Goal: Task Accomplishment & Management: Use online tool/utility

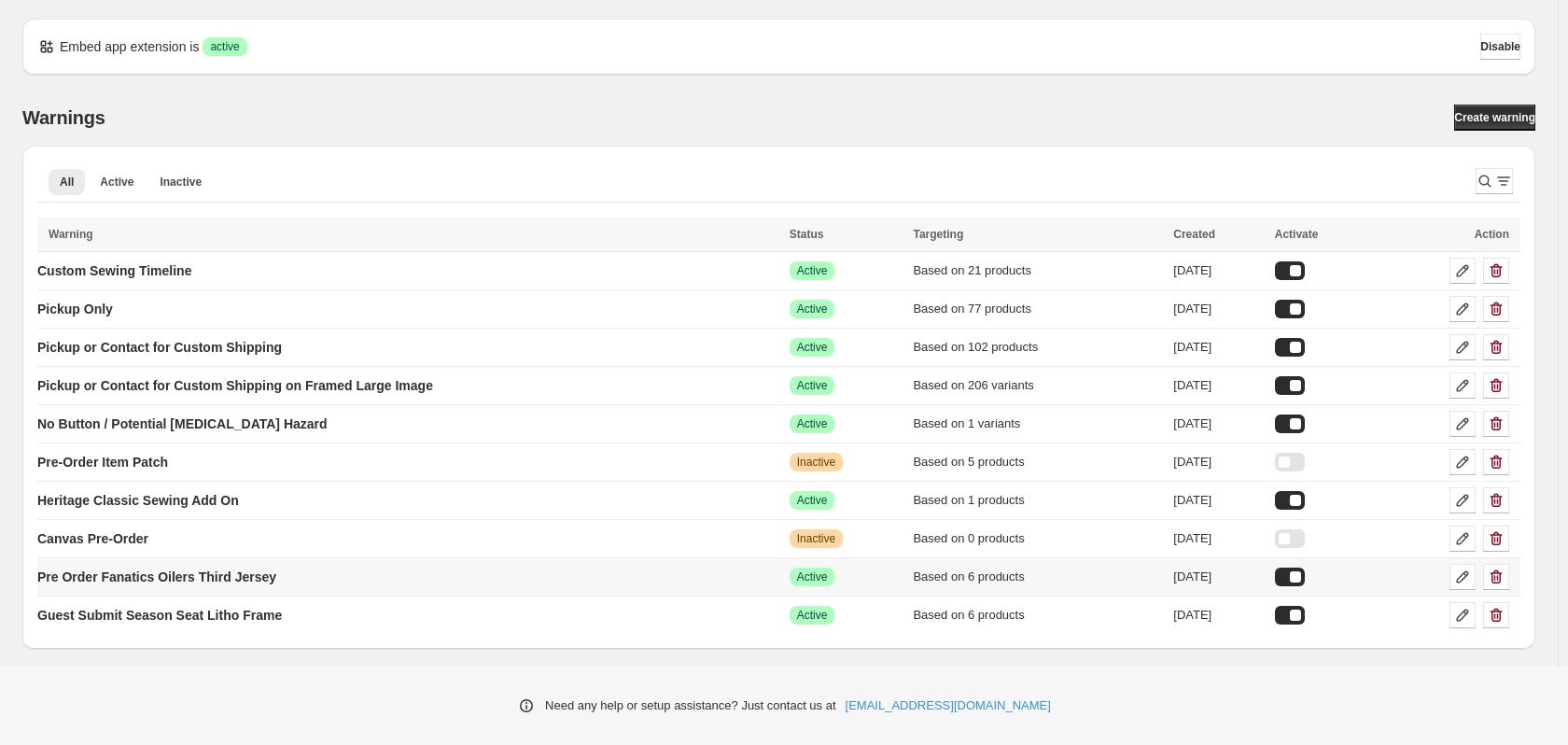
click at [1306, 576] on div at bounding box center [1289, 576] width 30 height 18
click at [132, 576] on p "Pre Order Fanatics Oilers Third Jersey" at bounding box center [157, 576] width 239 height 18
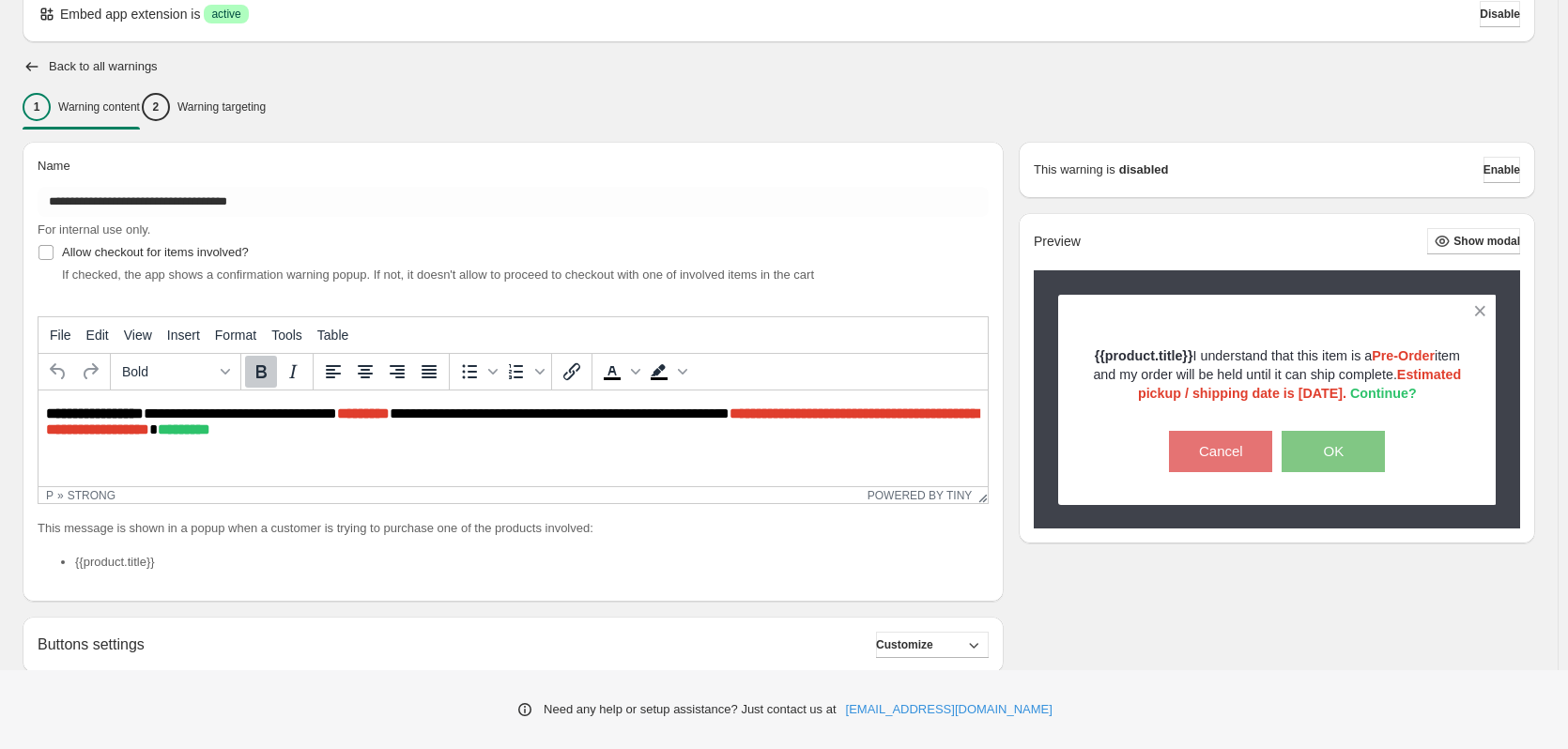
scroll to position [48, 0]
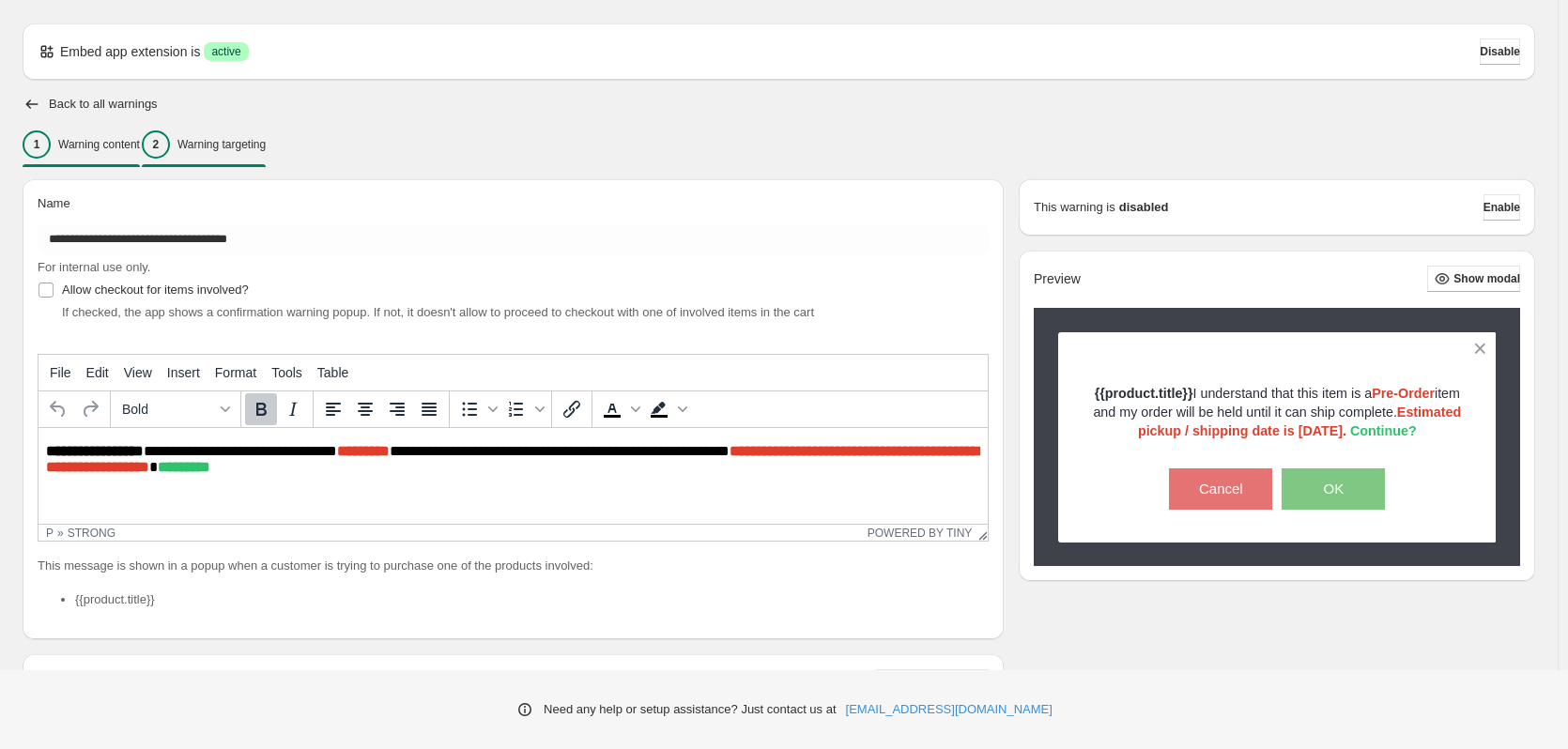
click at [266, 146] on p "Warning targeting" at bounding box center [222, 144] width 89 height 15
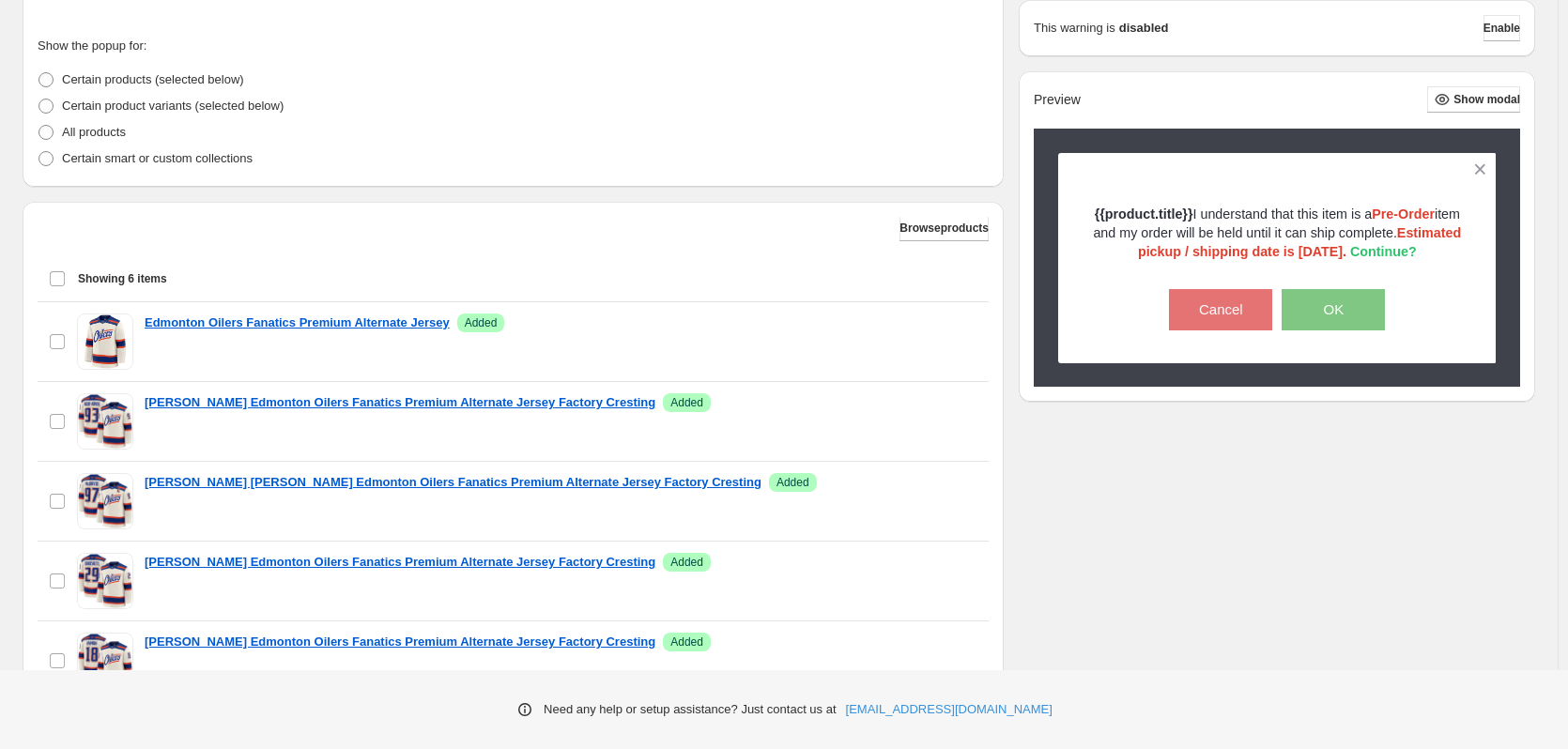
scroll to position [0, 0]
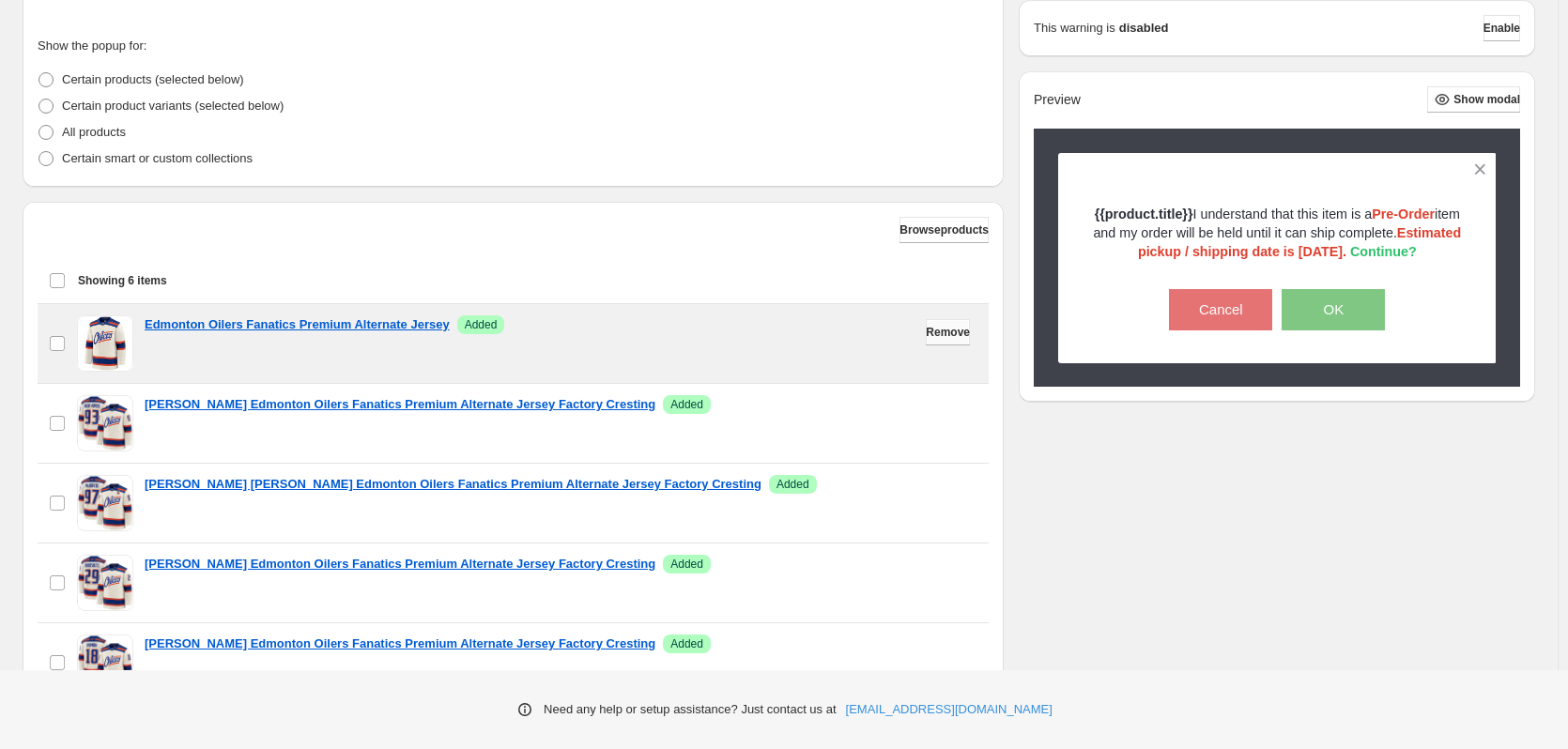
click at [926, 330] on span "Remove" at bounding box center [948, 332] width 44 height 15
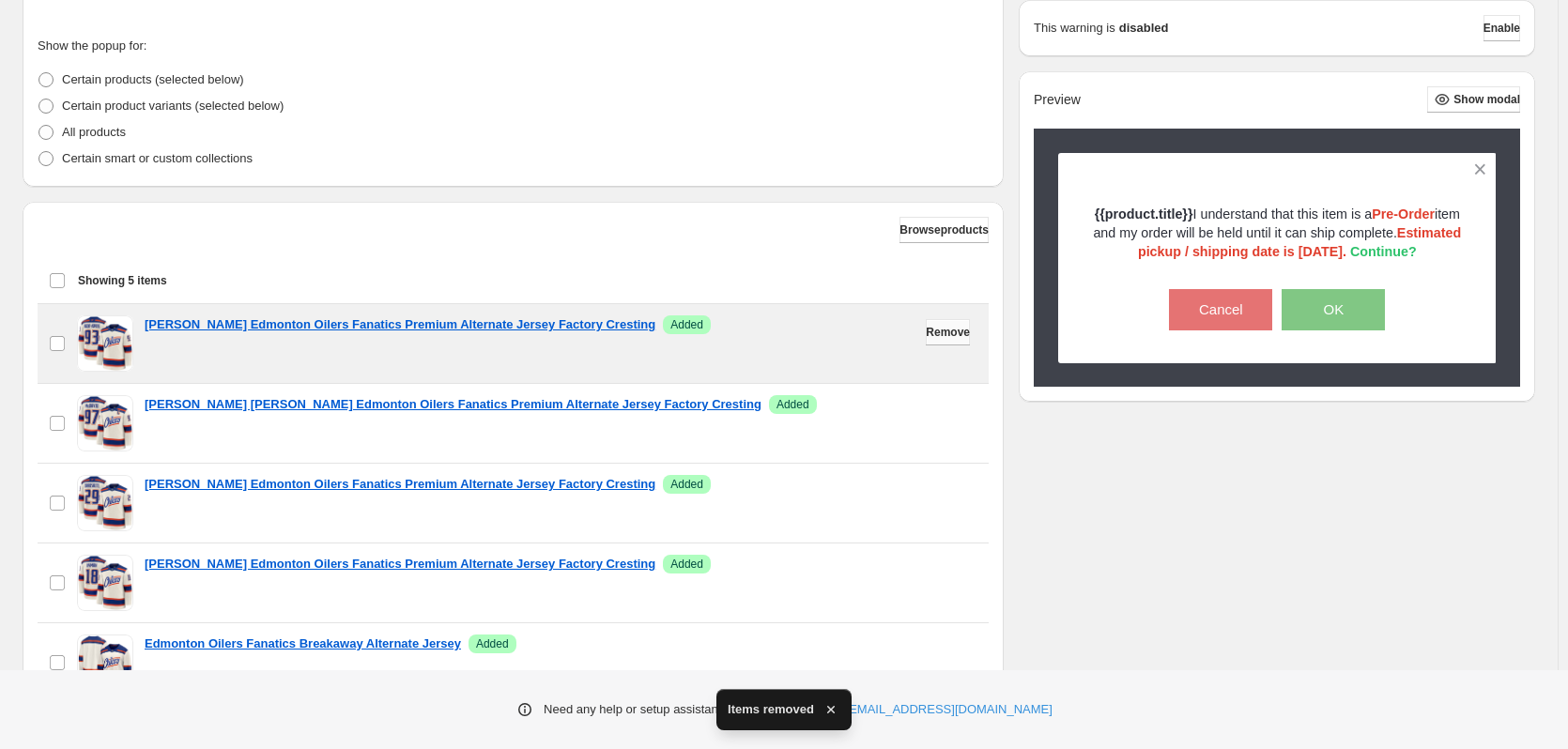
click at [929, 334] on span "Remove" at bounding box center [948, 332] width 44 height 15
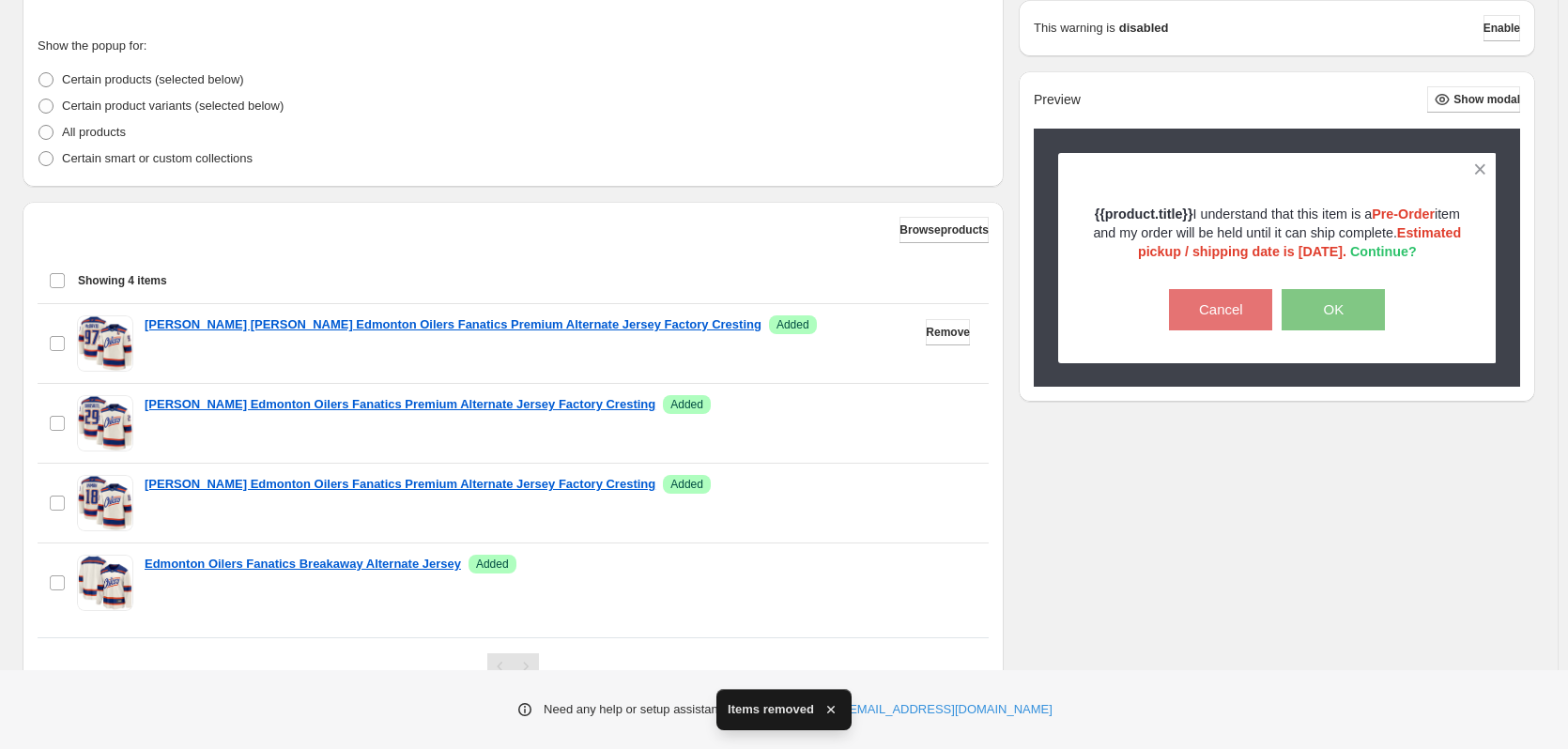
click at [929, 334] on span "Remove" at bounding box center [948, 332] width 44 height 15
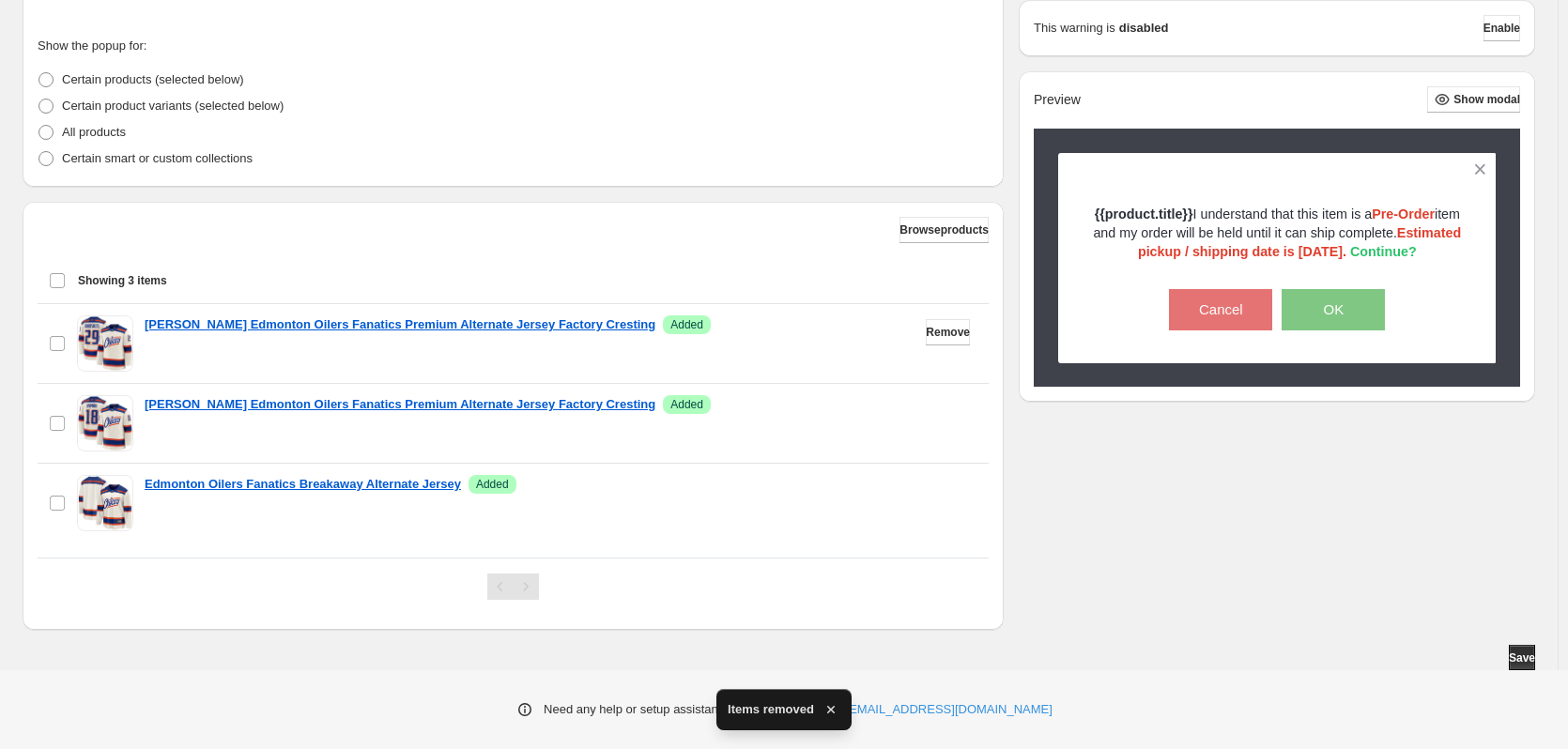
click at [929, 334] on span "Remove" at bounding box center [948, 332] width 44 height 15
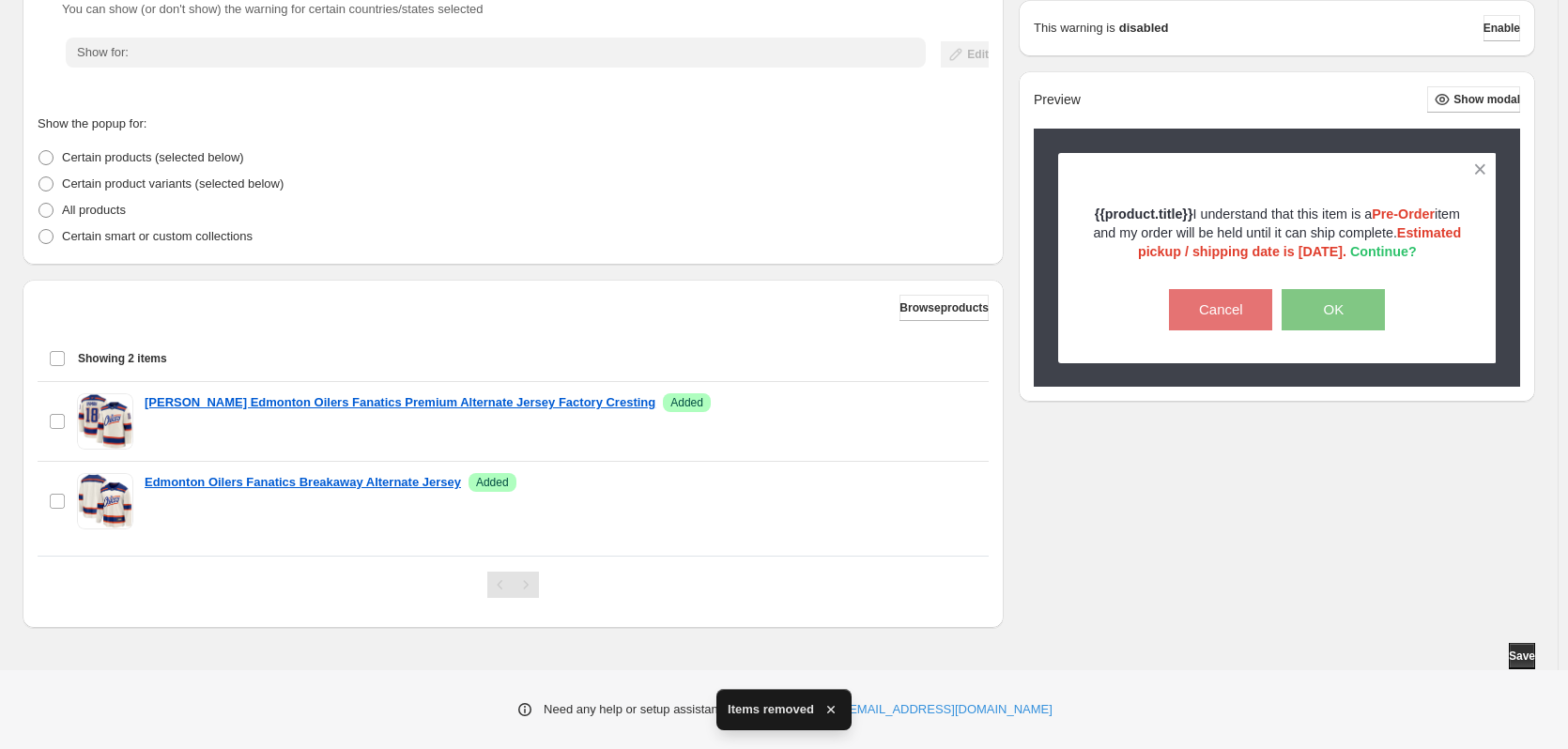
scroll to position [347, 0]
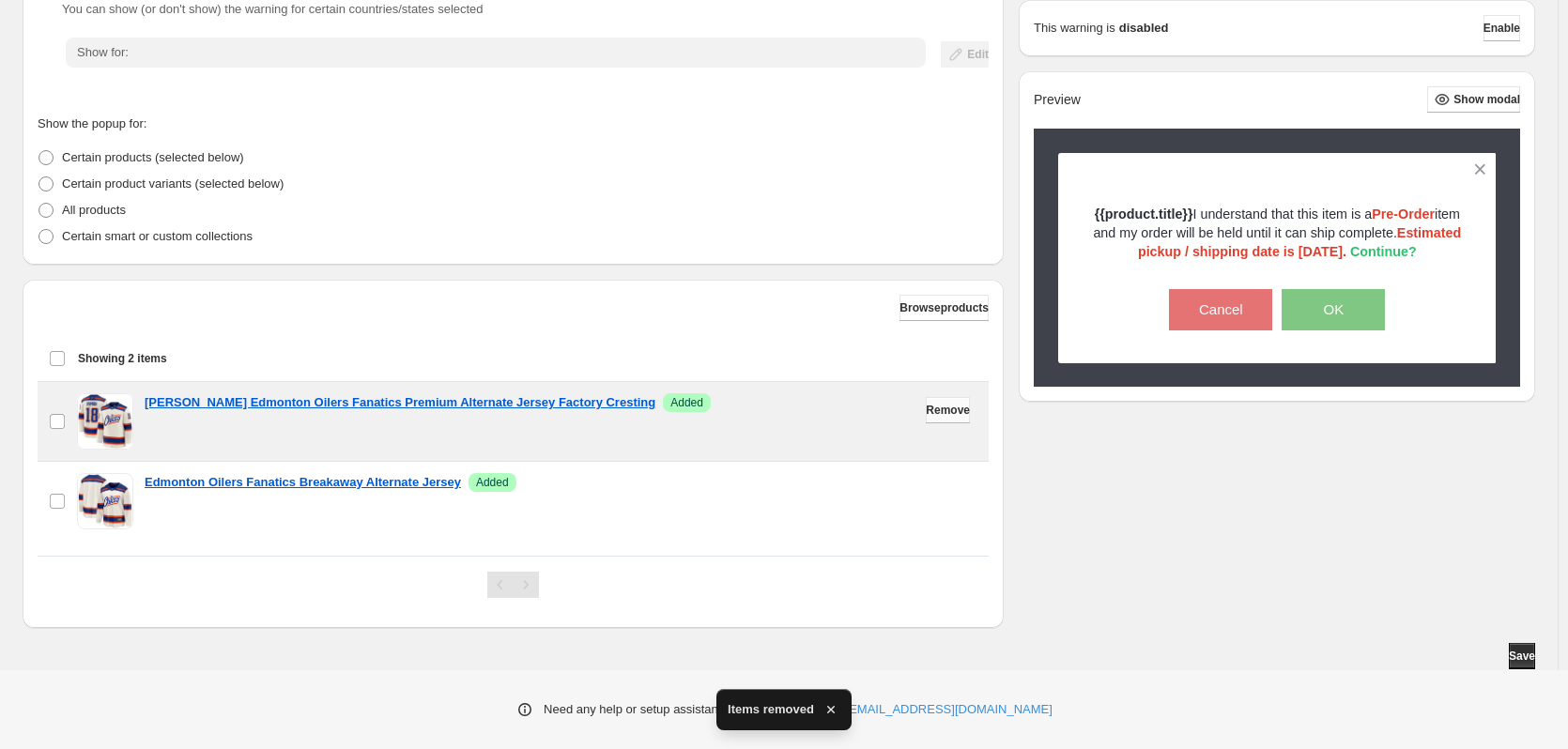
click at [934, 410] on span "Remove" at bounding box center [948, 410] width 44 height 15
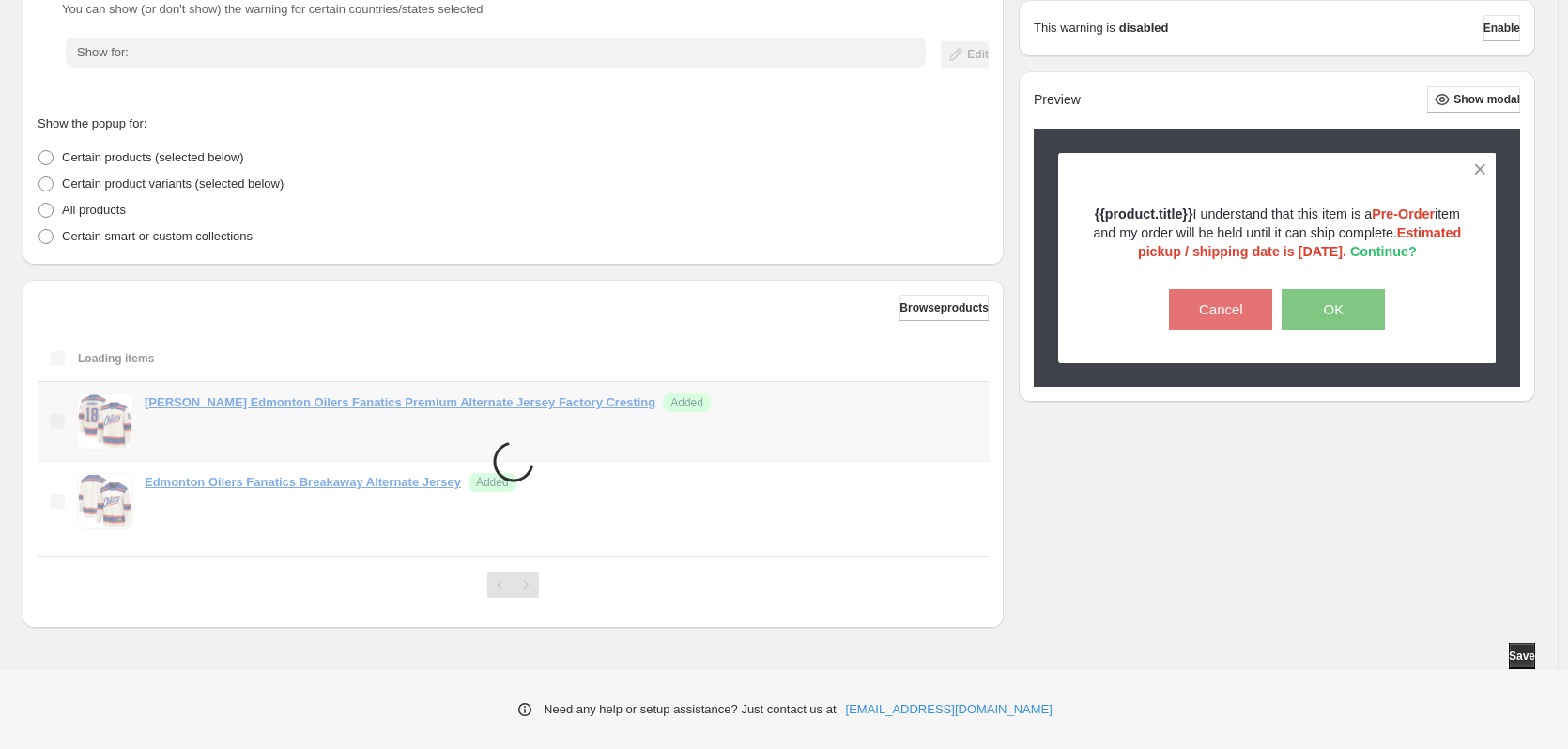
scroll to position [267, 0]
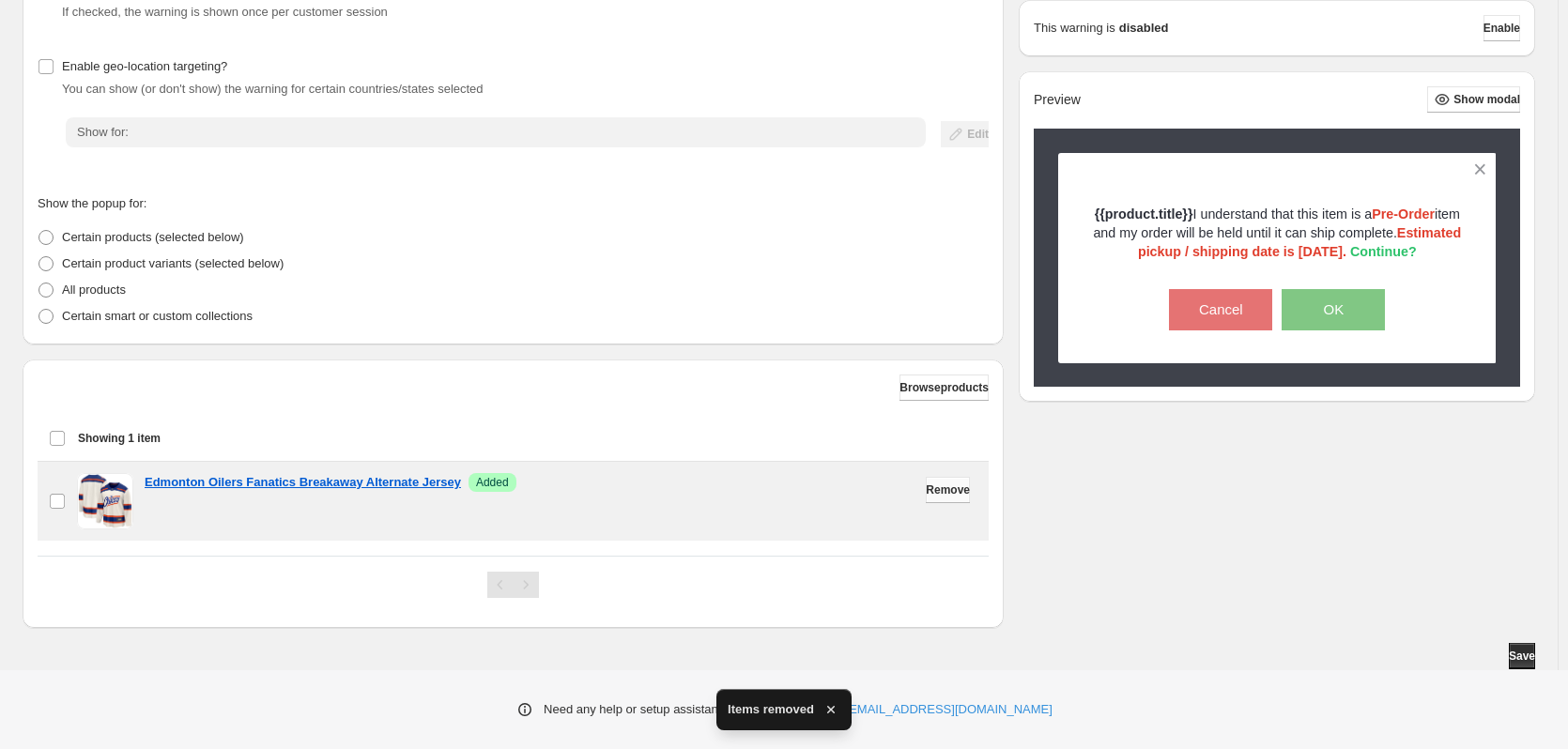
click at [940, 492] on span "Remove" at bounding box center [948, 490] width 44 height 15
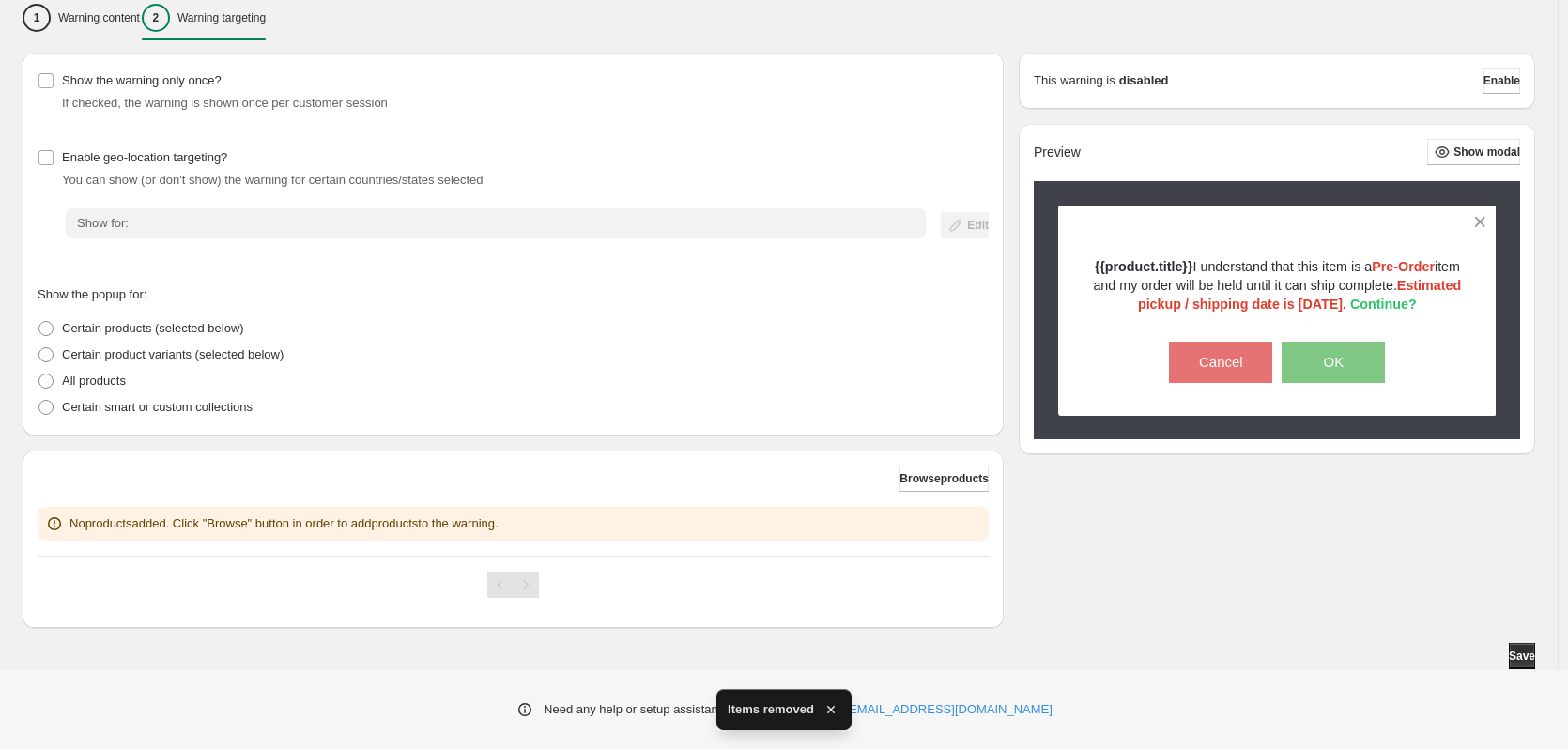
scroll to position [175, 0]
click at [1164, 577] on div "Show the warning only once? If checked, the warning is shown once per customer …" at bounding box center [778, 340] width 1512 height 575
click at [83, 21] on p "Warning content" at bounding box center [98, 18] width 82 height 15
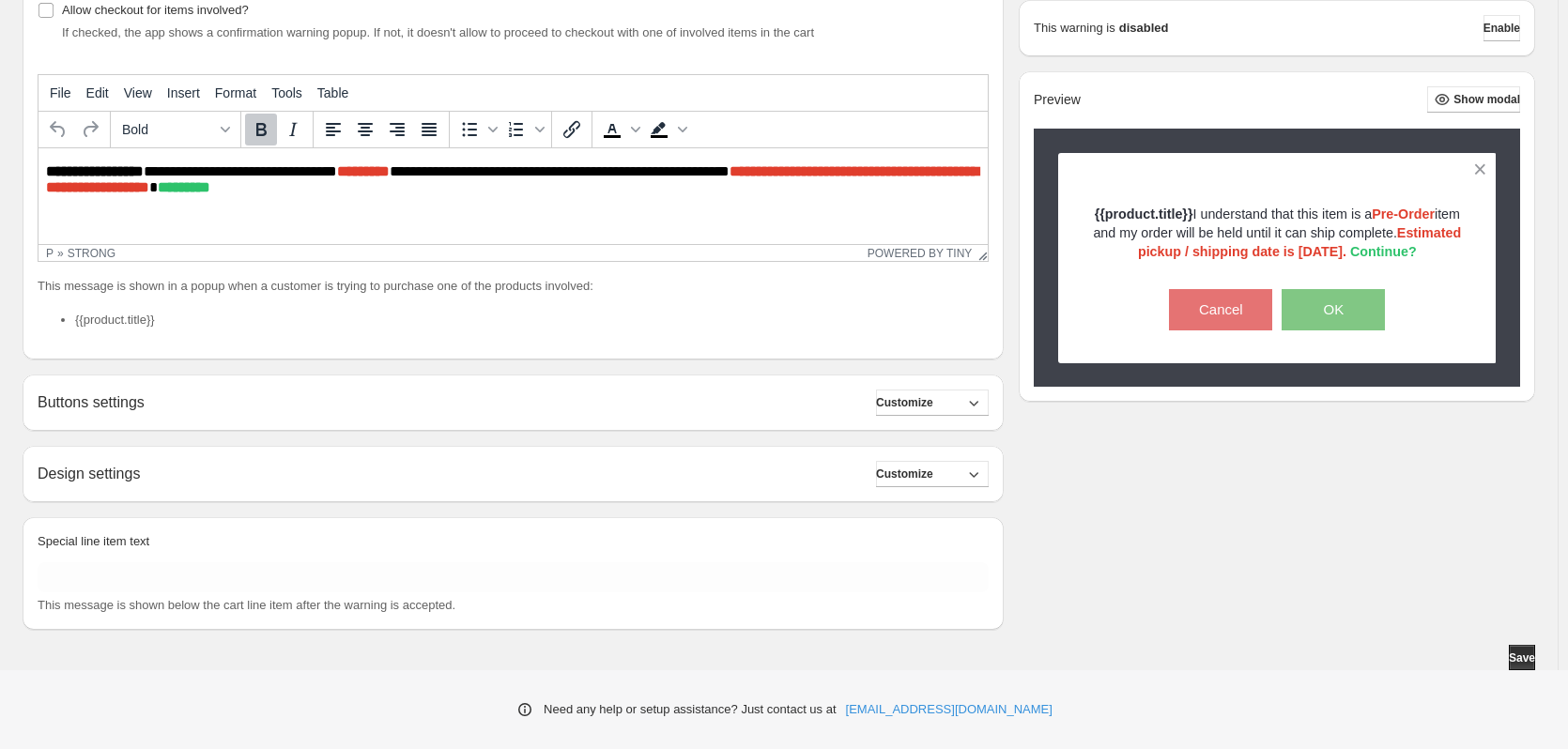
scroll to position [329, 0]
